Goal: Obtain resource: Download file/media

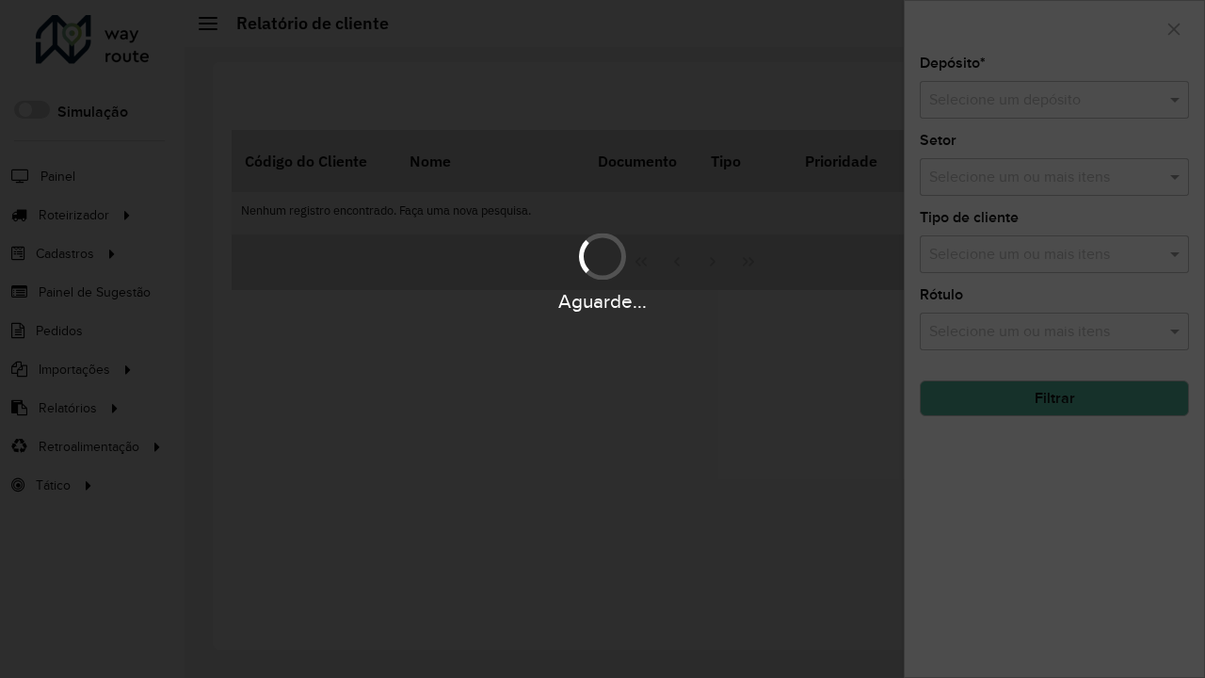
click at [1036, 100] on input "text" at bounding box center [1035, 100] width 213 height 23
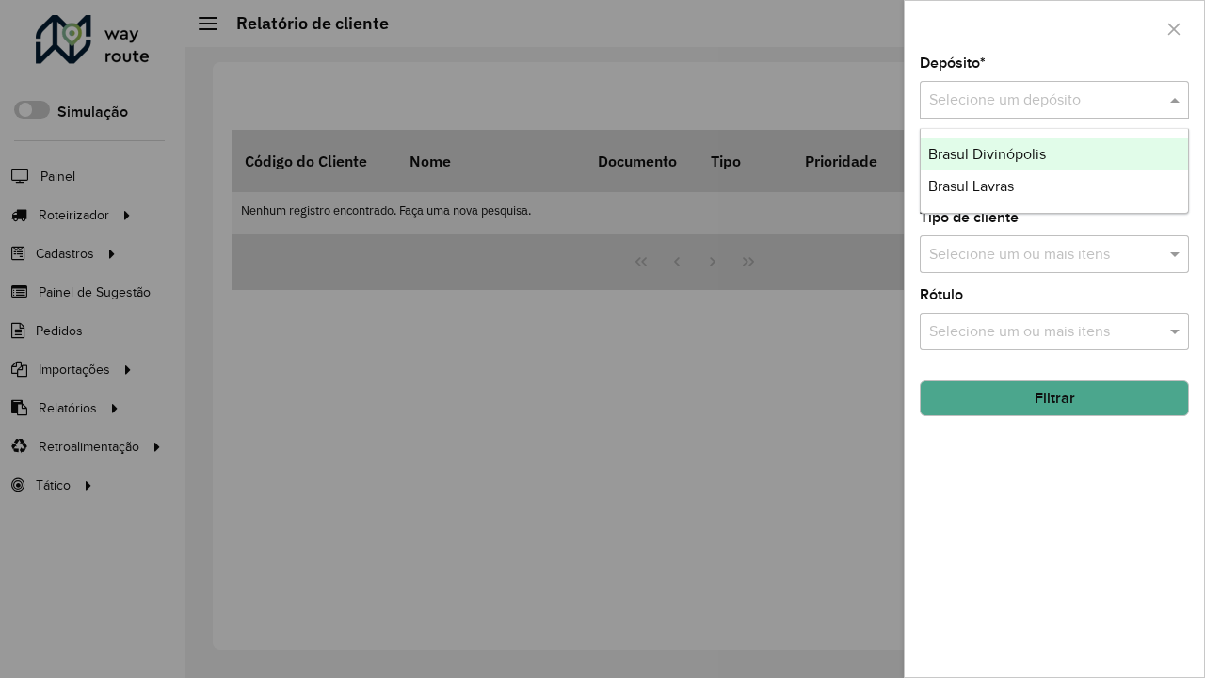
click at [1055, 154] on div "Brasul Divinópolis" at bounding box center [1054, 154] width 267 height 32
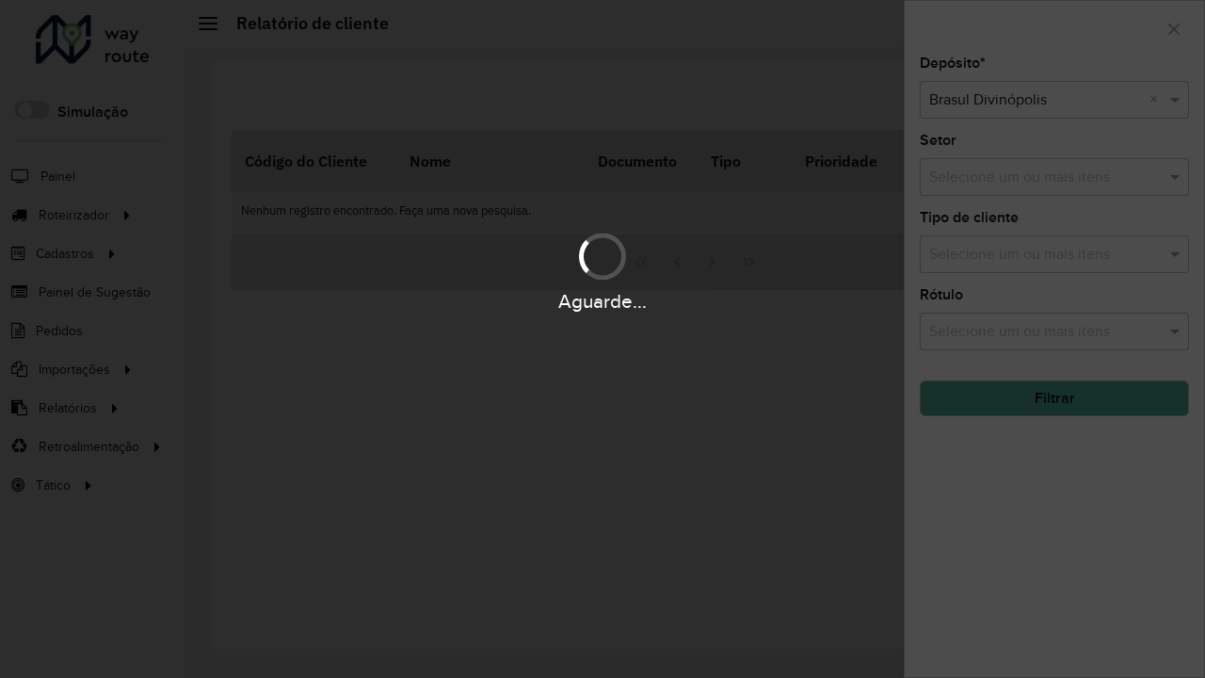
click at [1055, 398] on button "Filtrar" at bounding box center [1054, 398] width 269 height 36
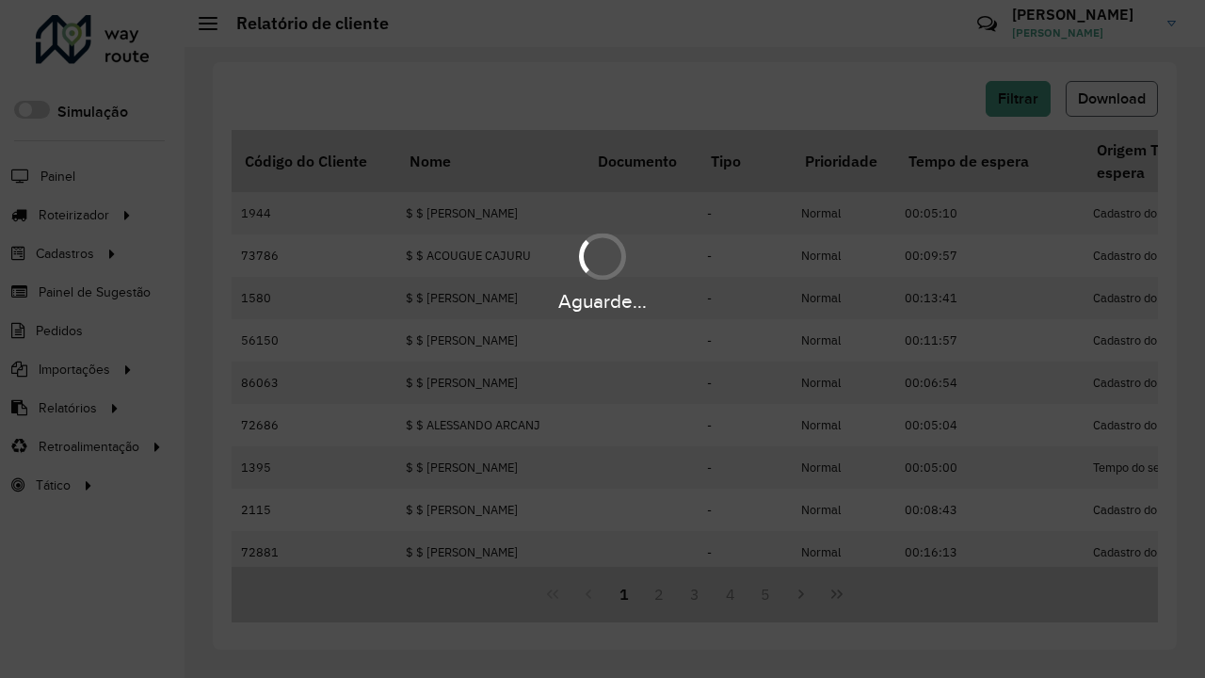
click at [1112, 99] on span "Download" at bounding box center [1112, 98] width 68 height 16
